Goal: Task Accomplishment & Management: Manage account settings

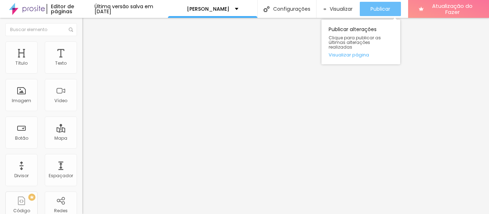
click at [382, 7] on font "Publicar" at bounding box center [380, 8] width 20 height 7
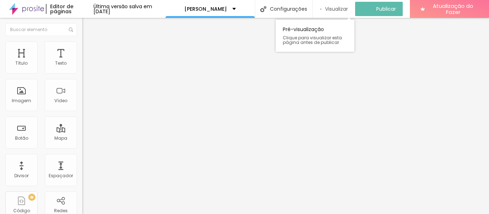
click at [345, 8] on font "Visualizar" at bounding box center [336, 8] width 23 height 7
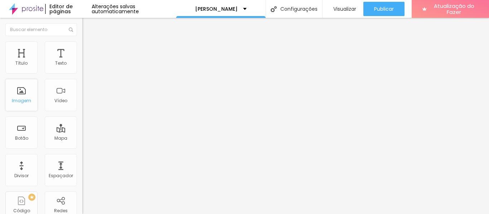
scroll to position [269, 0]
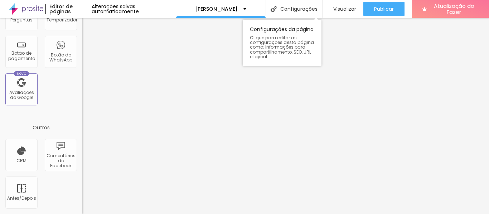
click at [280, 23] on div "Configurações da página Clique para editar as configurações desta página como: …" at bounding box center [282, 43] width 79 height 47
click at [283, 11] on font "Configurações" at bounding box center [298, 8] width 37 height 7
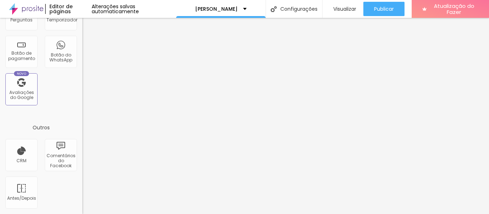
type input "/sobretamieris"
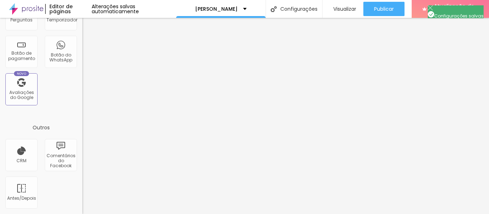
type input "Tamieris Fotografias"
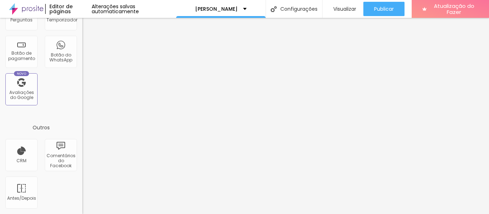
click at [219, 9] on font "[PERSON_NAME]" at bounding box center [216, 8] width 43 height 7
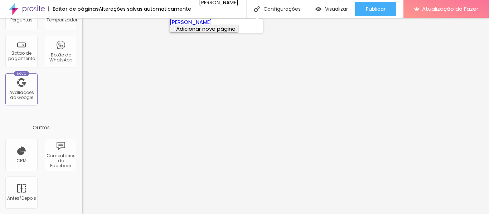
click at [212, 26] on font "[PERSON_NAME]" at bounding box center [191, 22] width 42 height 8
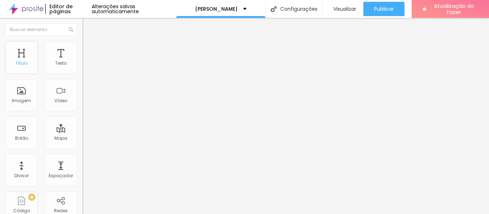
click at [26, 55] on div "Título" at bounding box center [21, 58] width 32 height 32
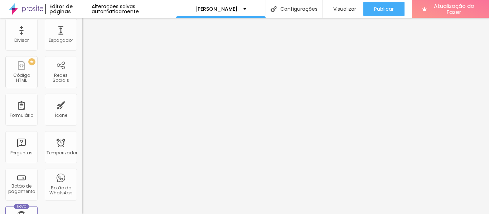
scroll to position [182, 0]
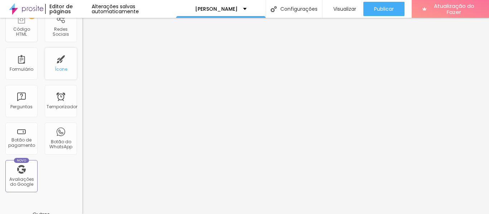
click at [55, 68] on font "Ícone" at bounding box center [61, 69] width 13 height 6
click at [50, 141] on font "Botão do WhatsApp" at bounding box center [60, 144] width 23 height 11
click at [55, 141] on font "Botão do WhatsApp" at bounding box center [60, 144] width 23 height 11
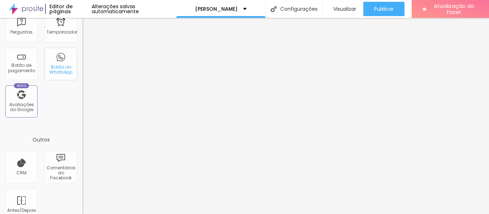
scroll to position [260, 0]
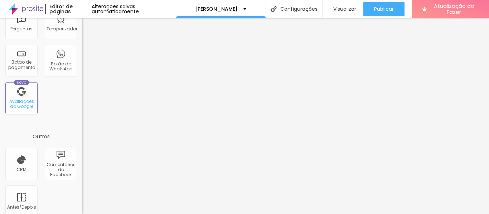
click at [29, 101] on font "Avaliações do Google" at bounding box center [21, 103] width 25 height 11
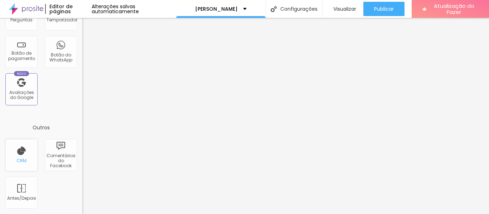
click at [10, 165] on div "CRM" at bounding box center [21, 155] width 32 height 32
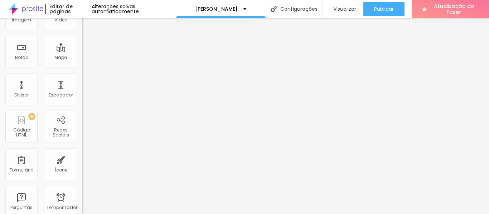
scroll to position [0, 0]
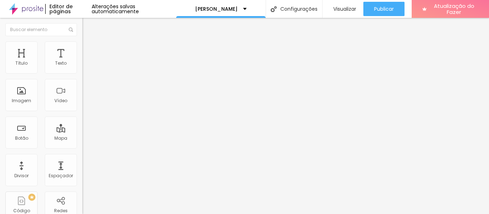
click at [82, 79] on div "Conecte seu Instagram para habilitar esta funcionalidade. Conectar" at bounding box center [123, 67] width 82 height 23
click at [93, 75] on font "Conectar" at bounding box center [106, 72] width 26 height 8
